Goal: Information Seeking & Learning: Learn about a topic

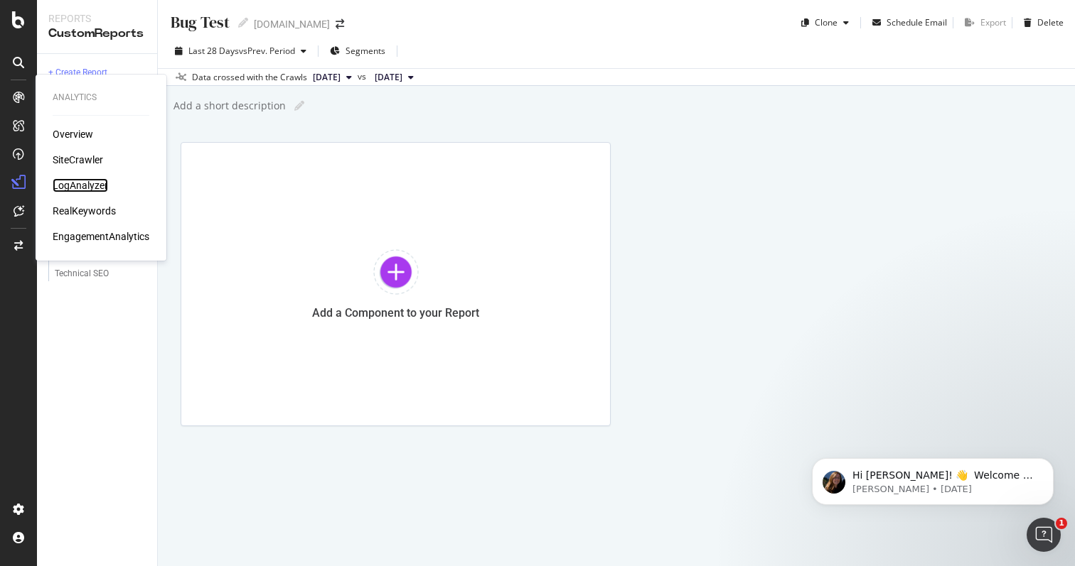
click at [78, 185] on div "LogAnalyzer" at bounding box center [80, 185] width 55 height 14
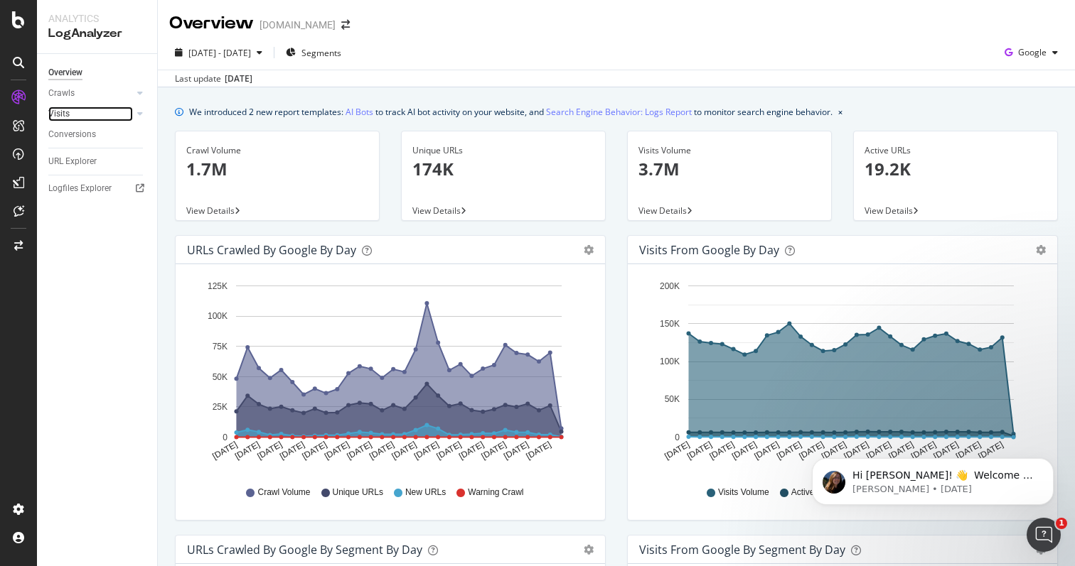
click at [69, 113] on link "Visits" at bounding box center [90, 114] width 85 height 15
